Goal: Task Accomplishment & Management: Manage account settings

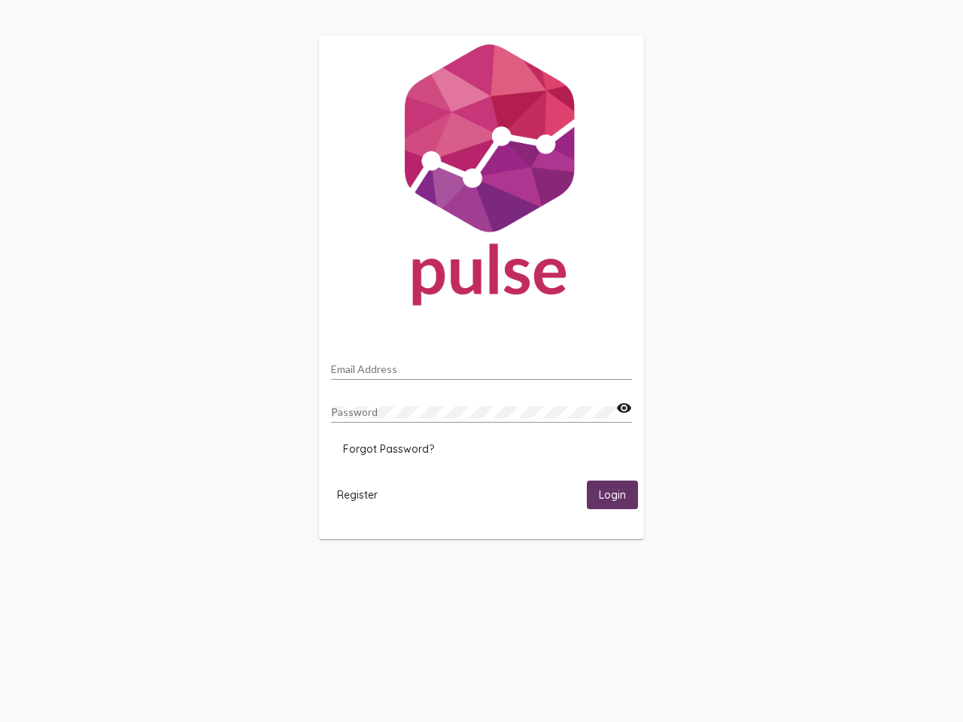
click at [481, 365] on input "Email Address" at bounding box center [481, 369] width 301 height 12
click at [623, 408] on mat-icon "visibility" at bounding box center [624, 408] width 16 height 18
click at [388, 449] on span "Forgot Password?" at bounding box center [388, 449] width 91 height 14
